Goal: Transaction & Acquisition: Purchase product/service

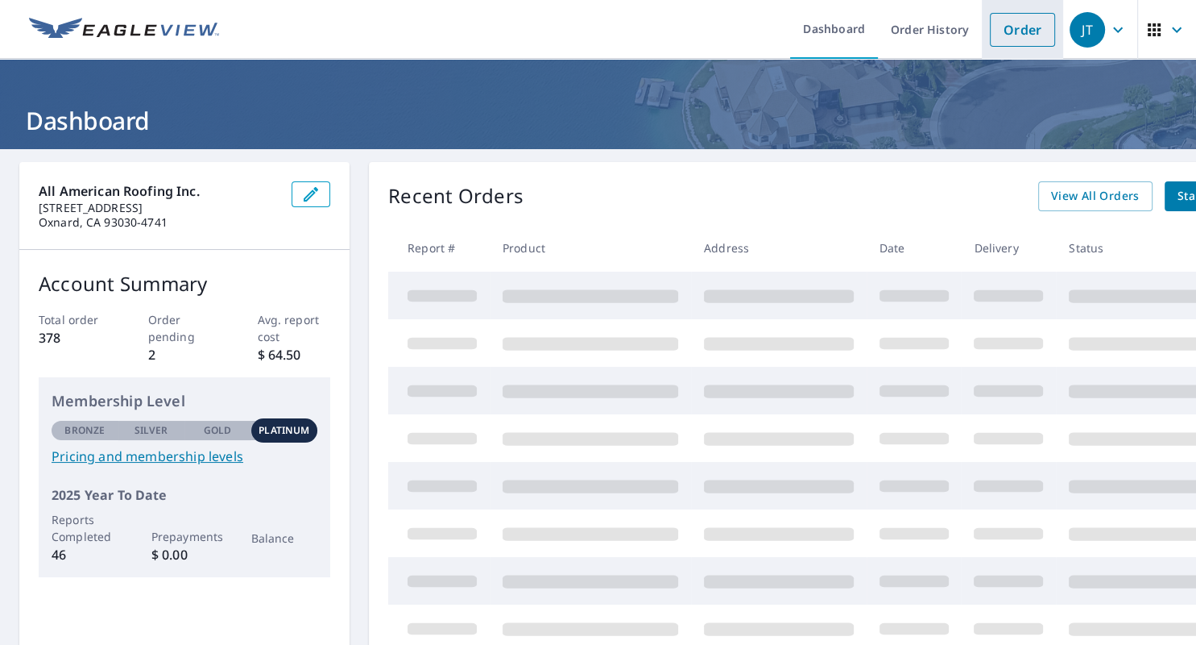
click at [1007, 31] on link "Order" at bounding box center [1022, 30] width 65 height 34
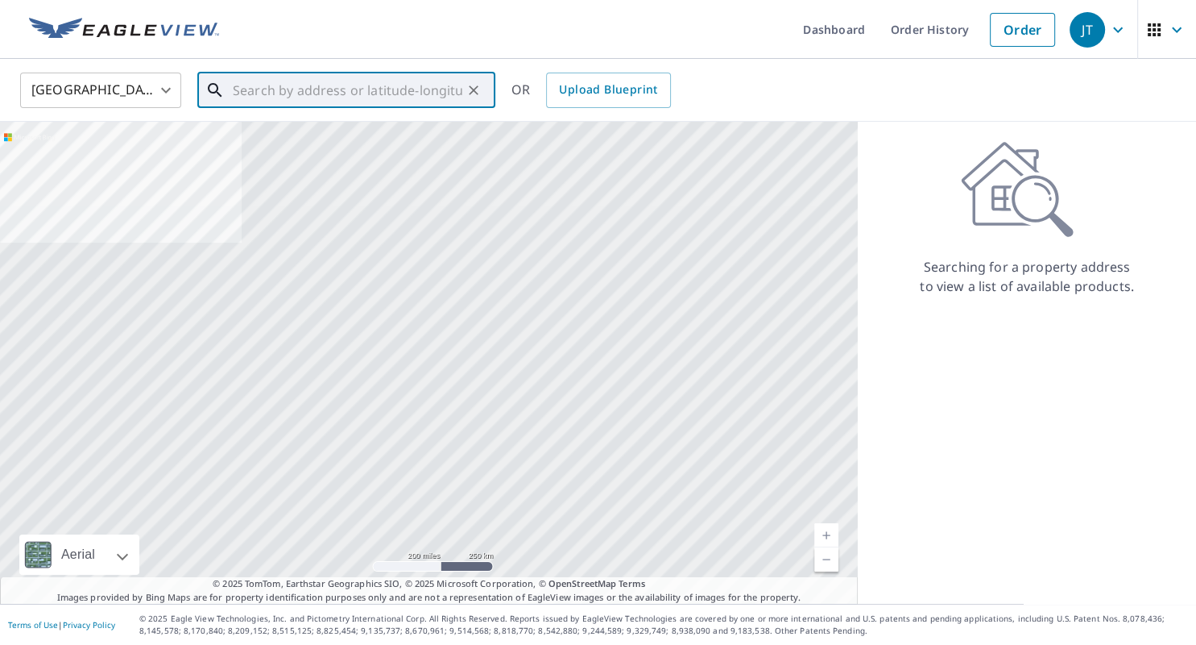
click at [364, 95] on input "text" at bounding box center [348, 90] width 230 height 45
paste input "[STREET_ADDRESS]"
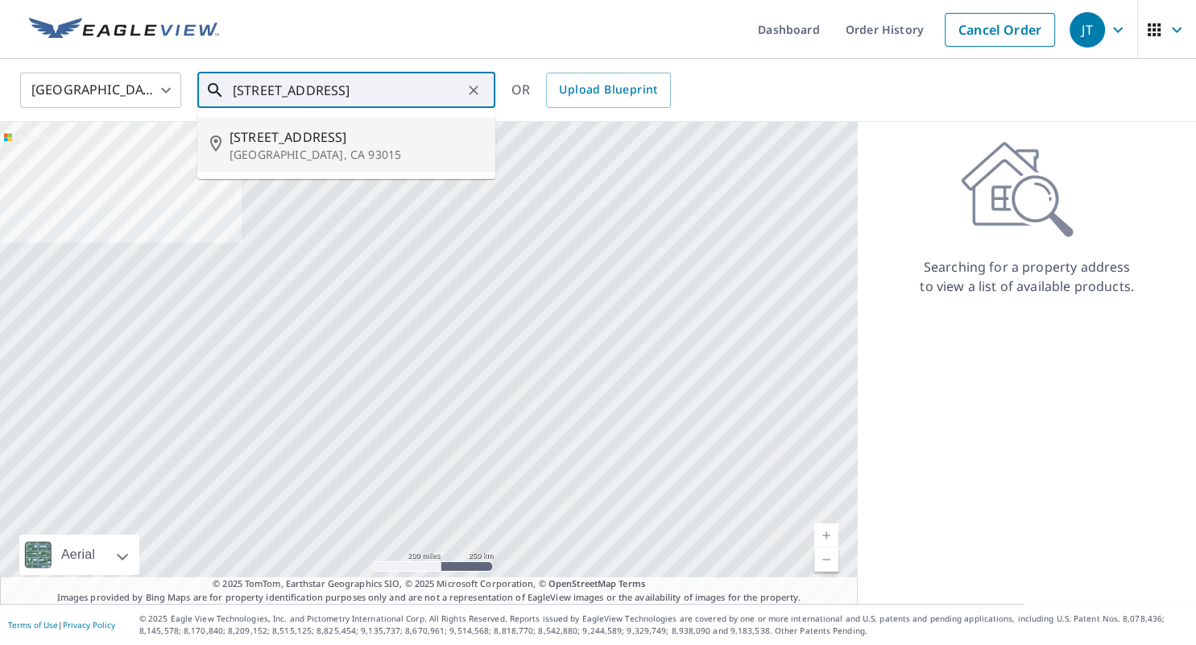
click at [292, 134] on span "[STREET_ADDRESS]" at bounding box center [356, 136] width 253 height 19
type input "[STREET_ADDRESS]"
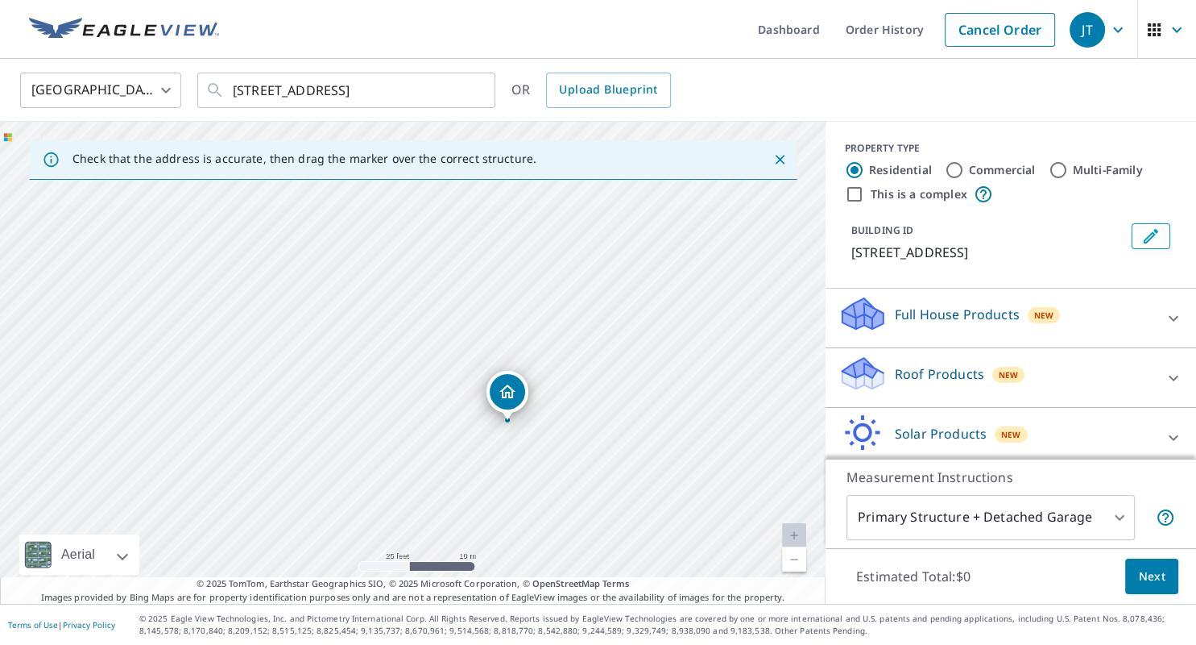
drag, startPoint x: 418, startPoint y: 358, endPoint x: 374, endPoint y: 268, distance: 99.8
click at [375, 269] on div "[STREET_ADDRESS]" at bounding box center [413, 363] width 826 height 482
click at [1138, 574] on button "Next" at bounding box center [1152, 576] width 53 height 36
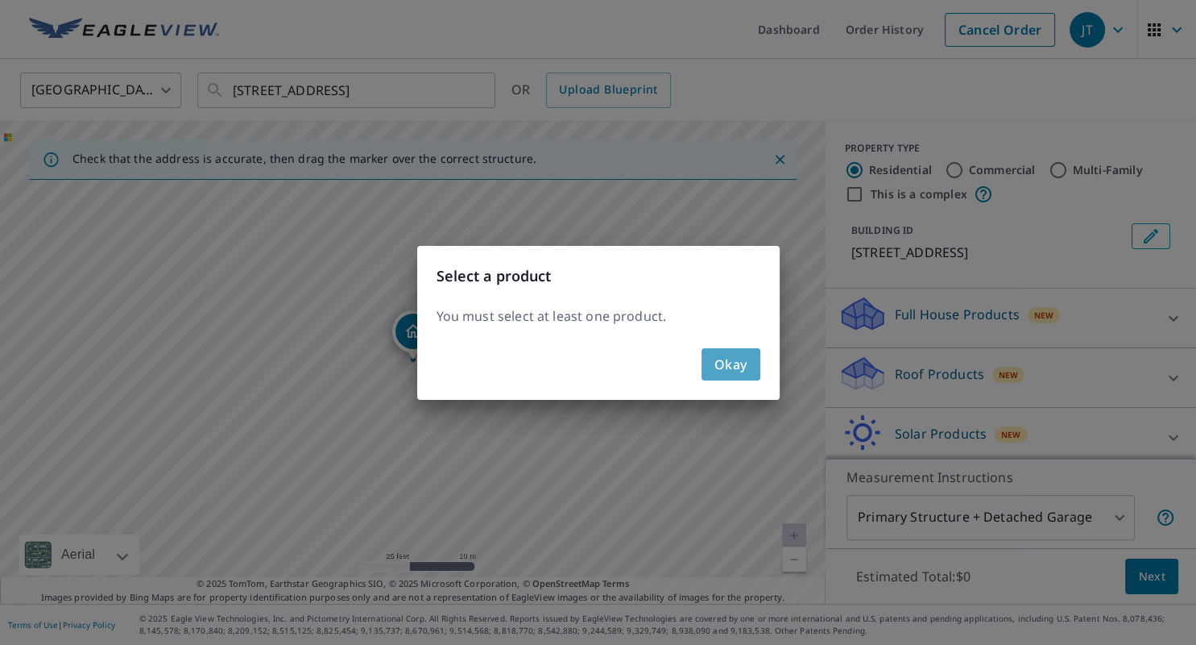
click at [730, 362] on span "Okay" at bounding box center [731, 364] width 33 height 23
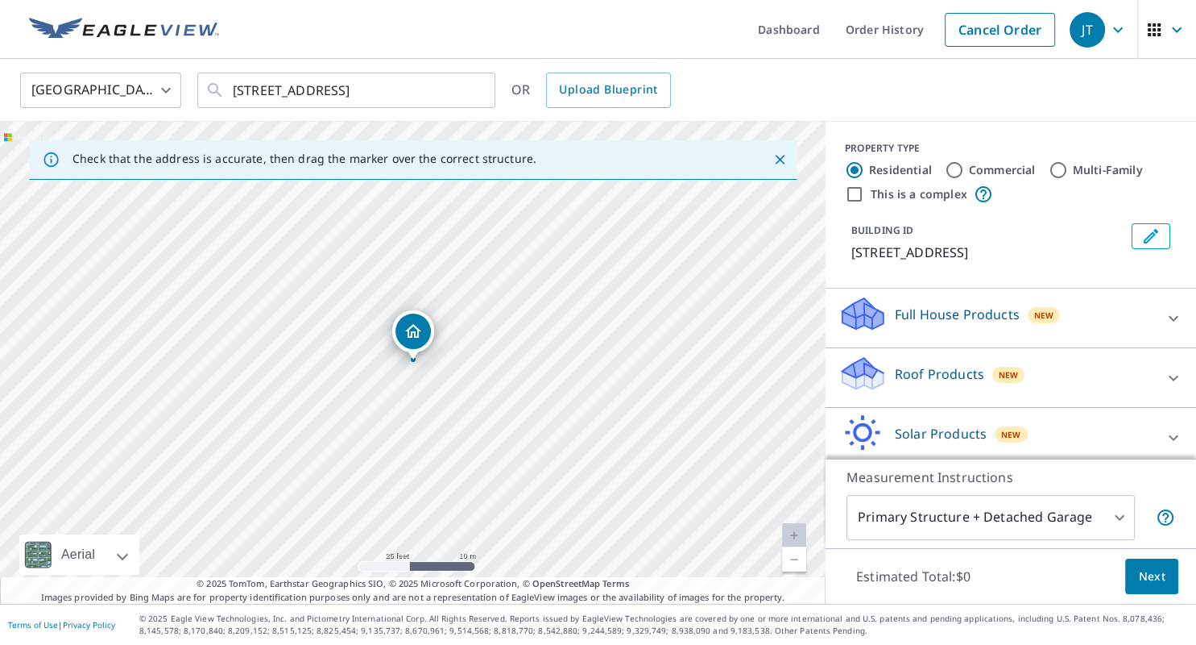
click at [842, 367] on icon at bounding box center [863, 373] width 48 height 38
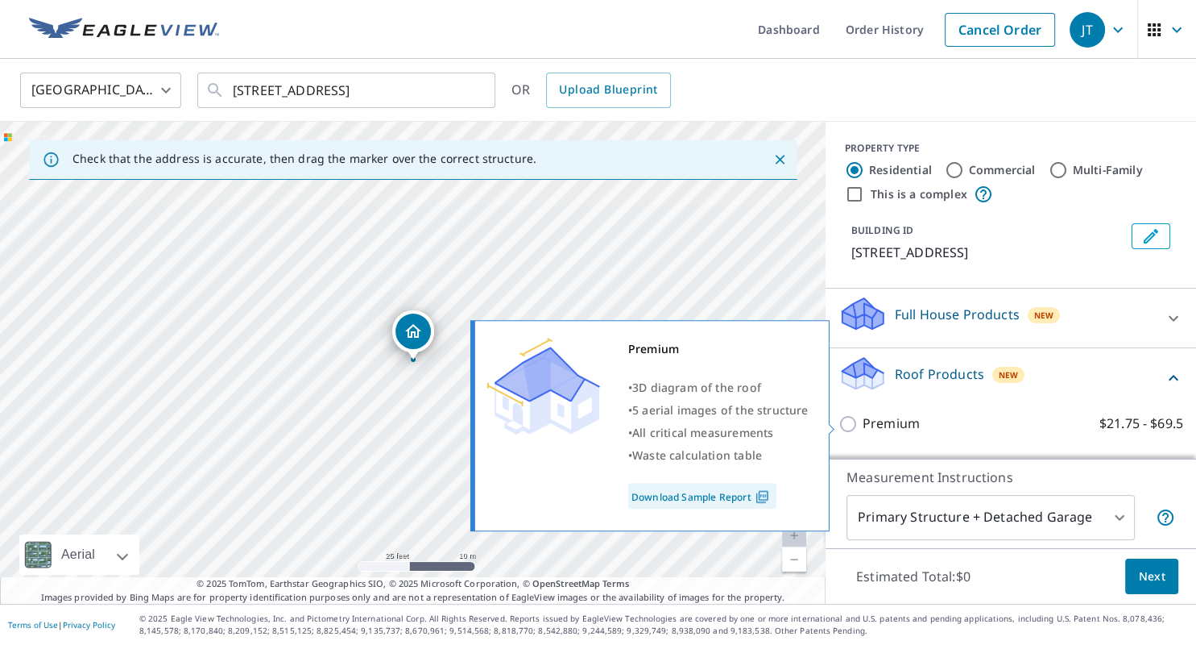
click at [846, 428] on input "Premium $21.75 - $69.5" at bounding box center [851, 423] width 24 height 19
checkbox input "true"
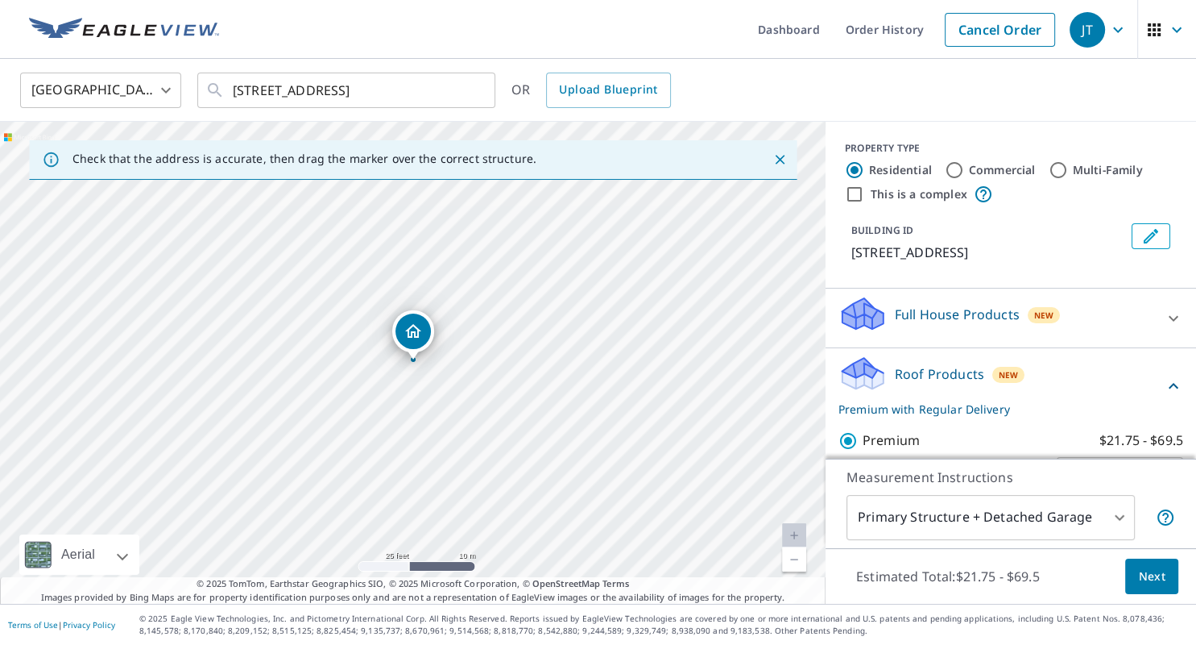
click at [1147, 574] on span "Next" at bounding box center [1151, 576] width 27 height 20
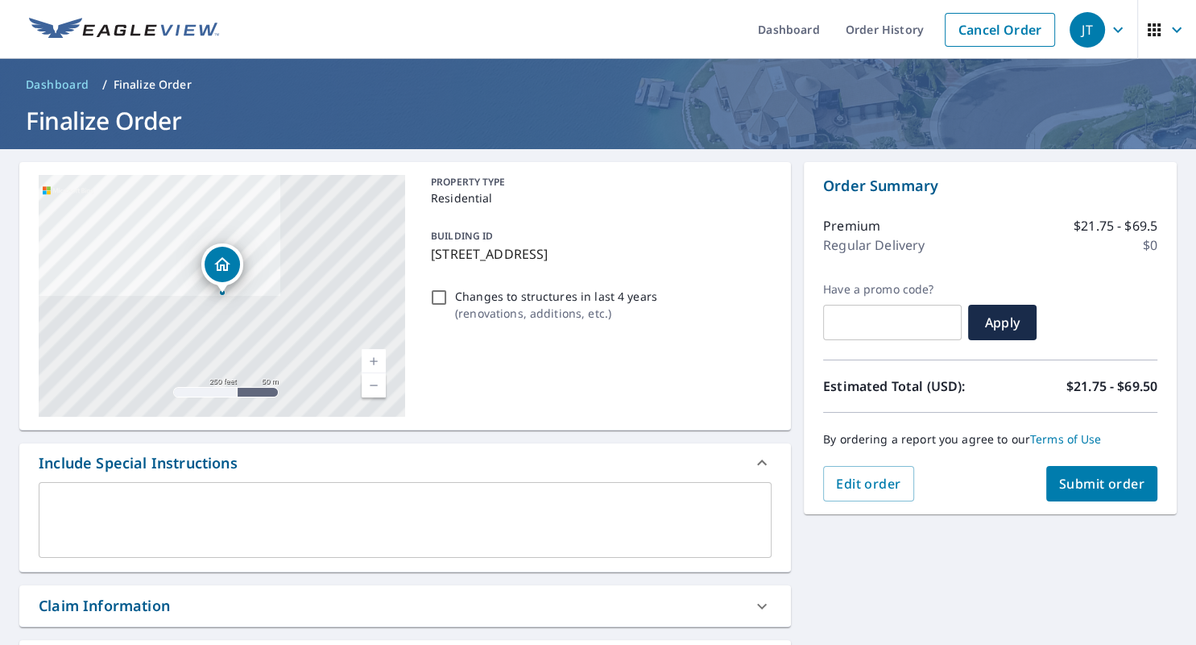
click at [1086, 487] on span "Submit order" at bounding box center [1102, 484] width 86 height 18
